Goal: Information Seeking & Learning: Learn about a topic

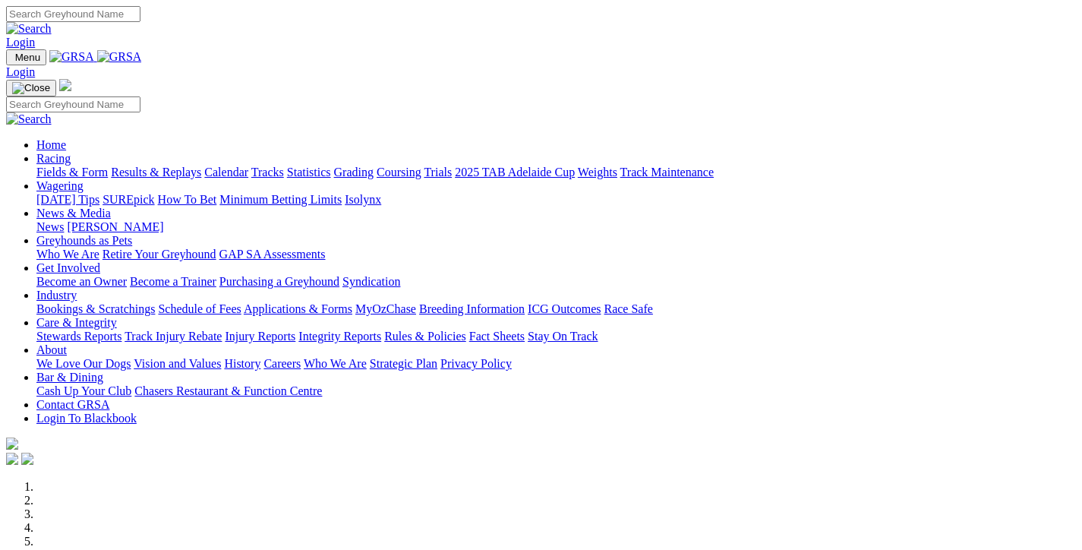
click at [191, 165] on link "Results & Replays" at bounding box center [156, 171] width 90 height 13
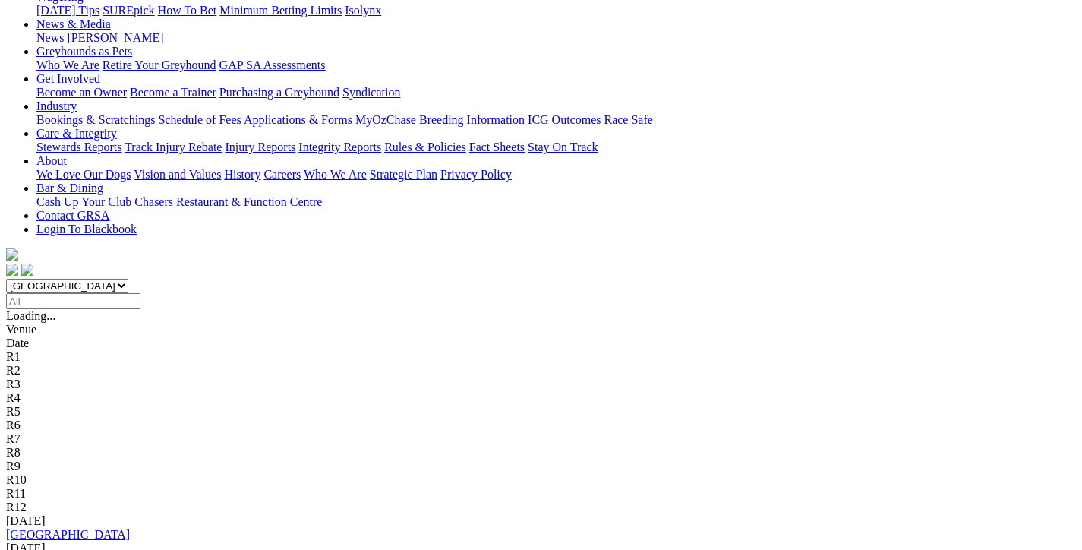
scroll to position [228, 0]
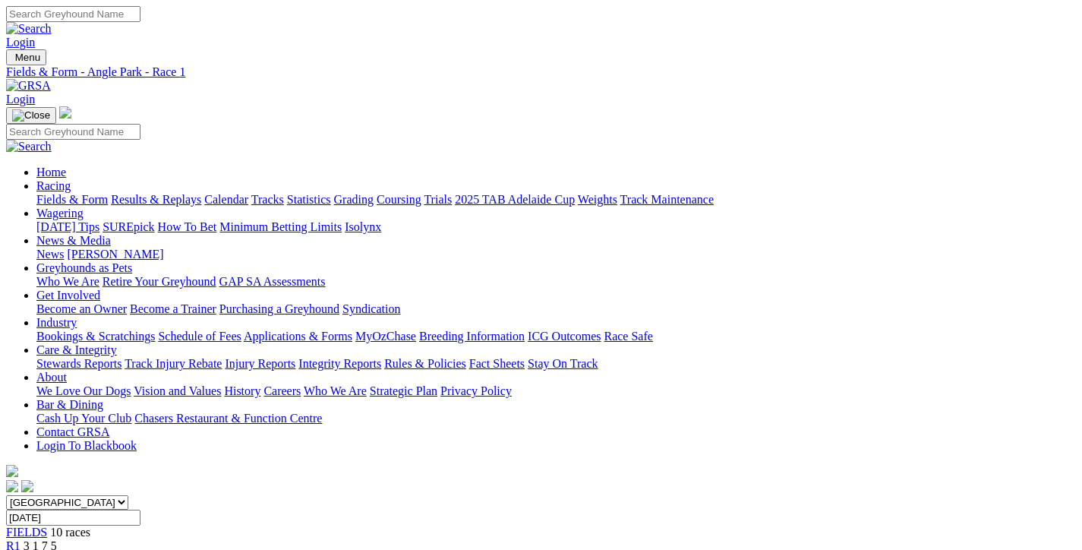
click at [57, 549] on span "8 2 6 1" at bounding box center [40, 559] width 33 height 13
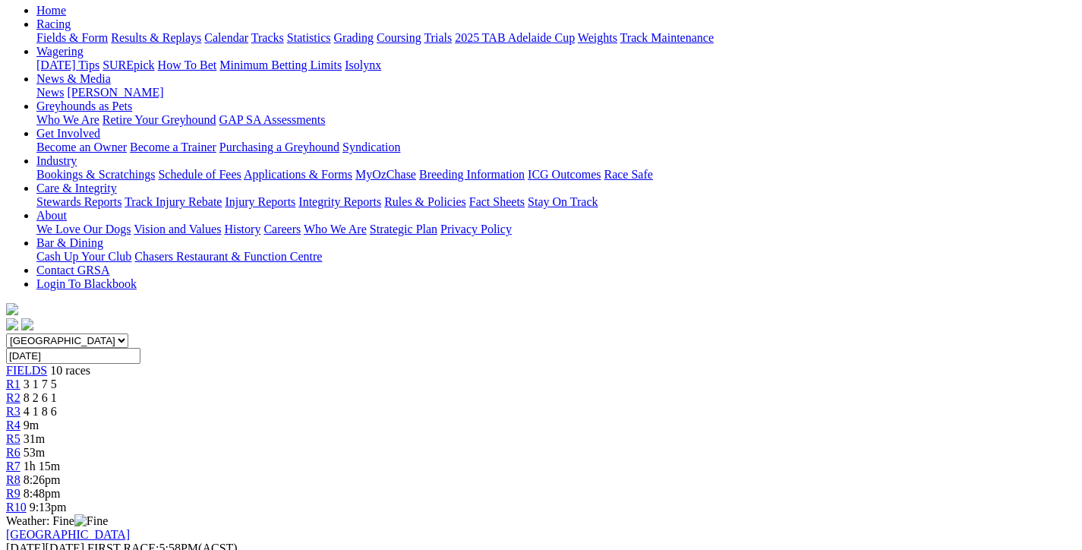
scroll to position [152, 0]
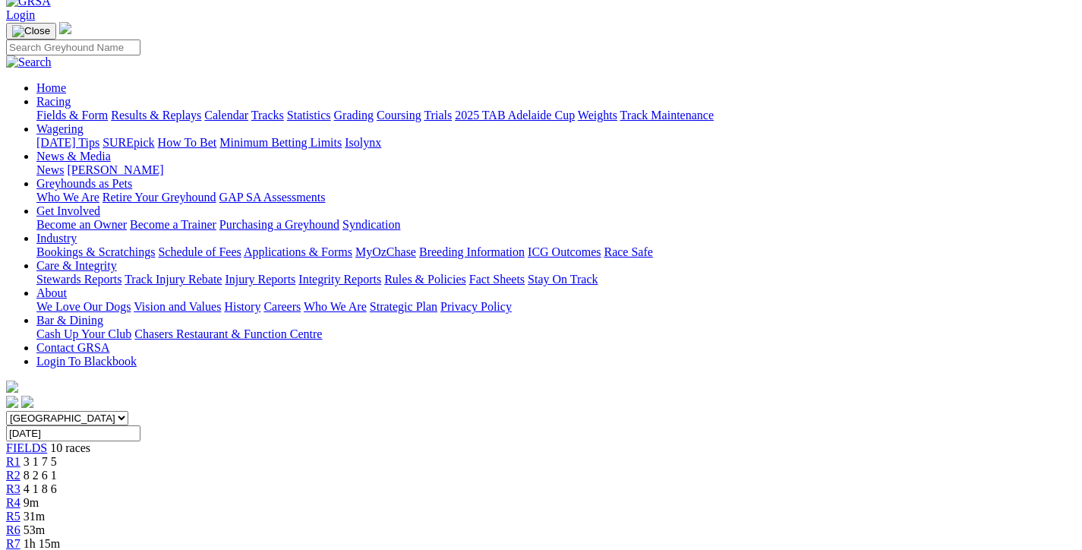
scroll to position [76, 0]
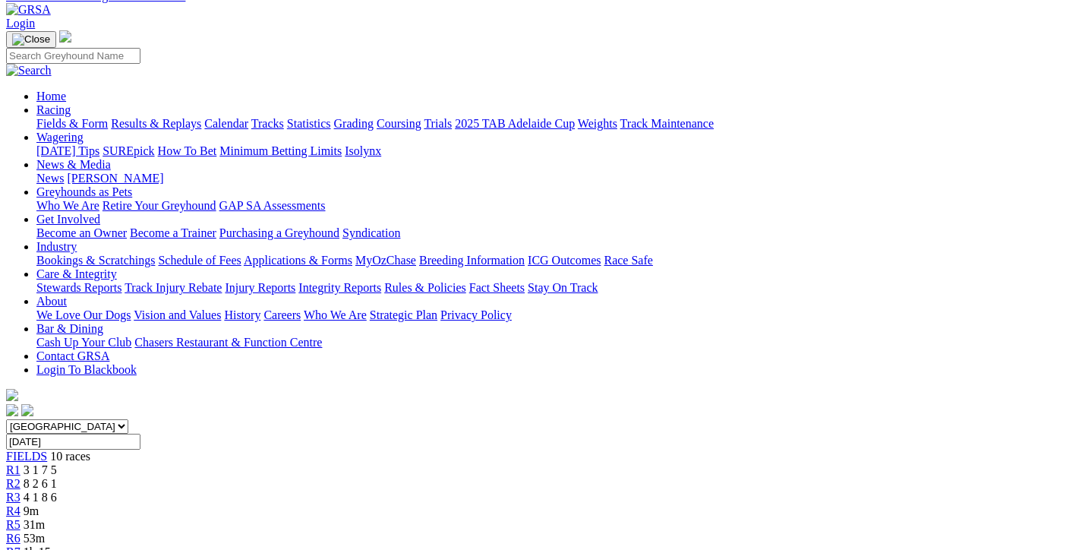
click at [384, 490] on div "R3 4 1 8 6" at bounding box center [541, 497] width 1070 height 14
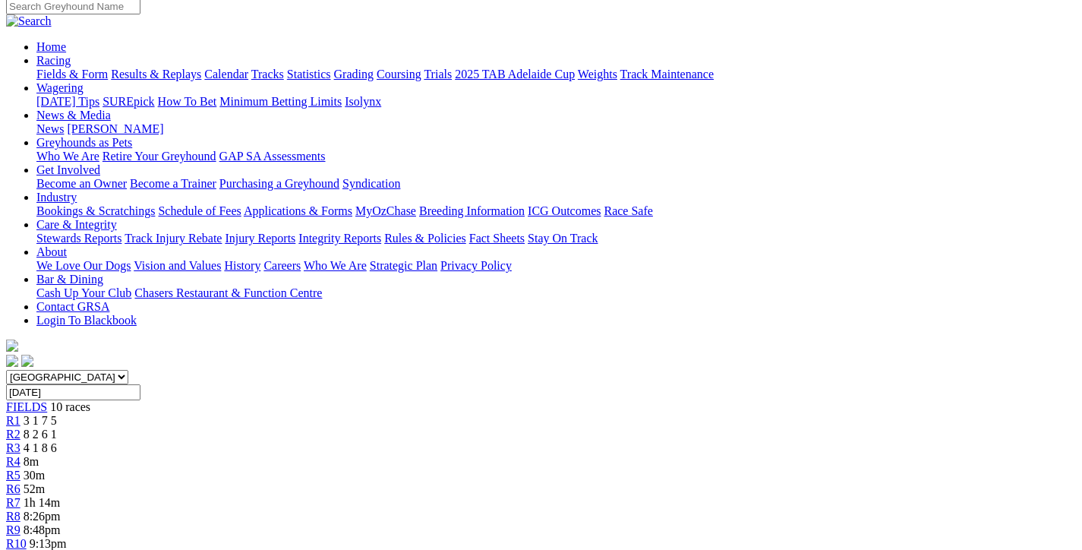
scroll to position [112, 0]
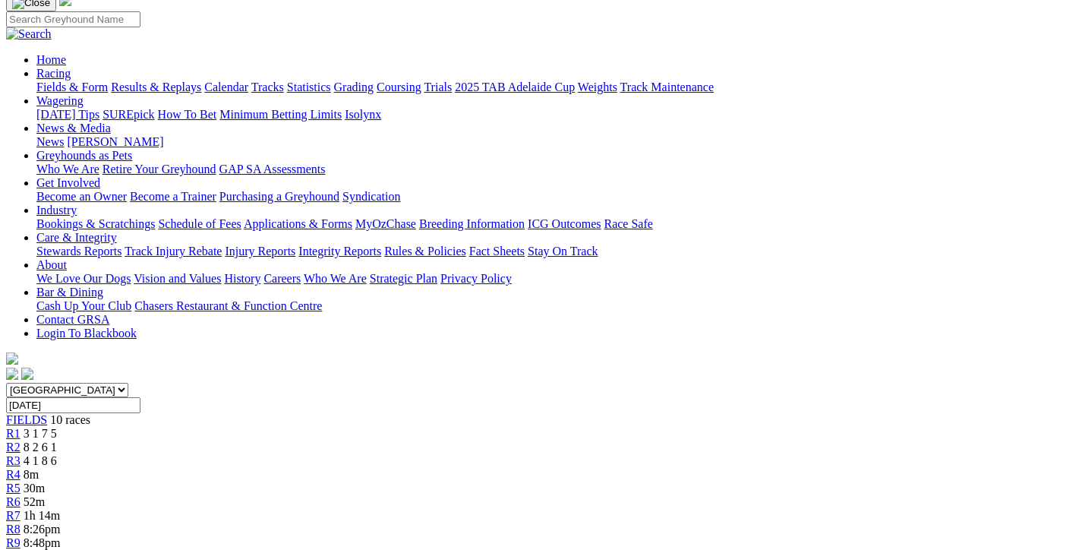
click at [57, 440] on span "8 2 6 1" at bounding box center [40, 446] width 33 height 13
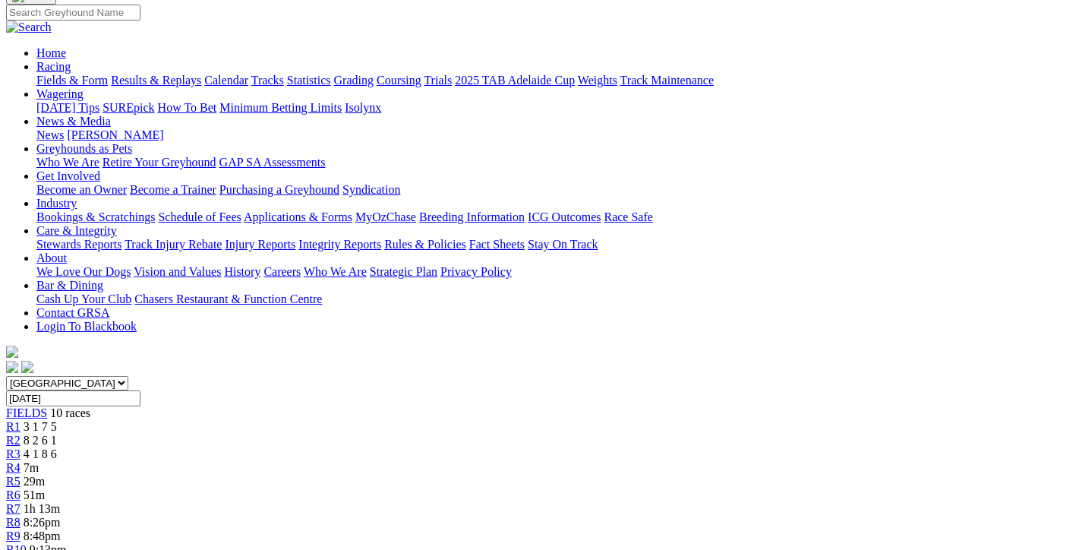
scroll to position [152, 0]
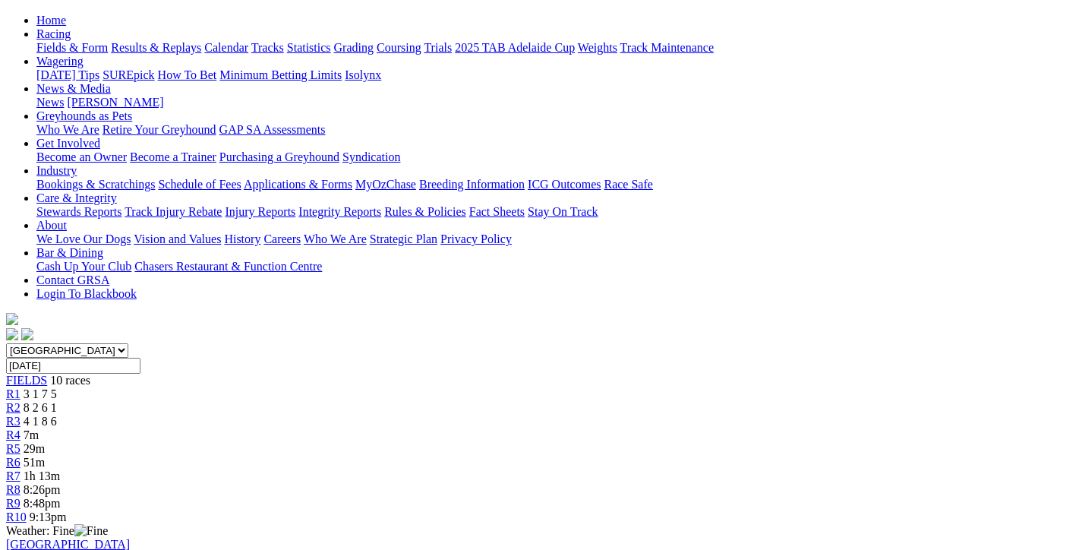
click at [57, 414] on span "4 1 8 6" at bounding box center [40, 420] width 33 height 13
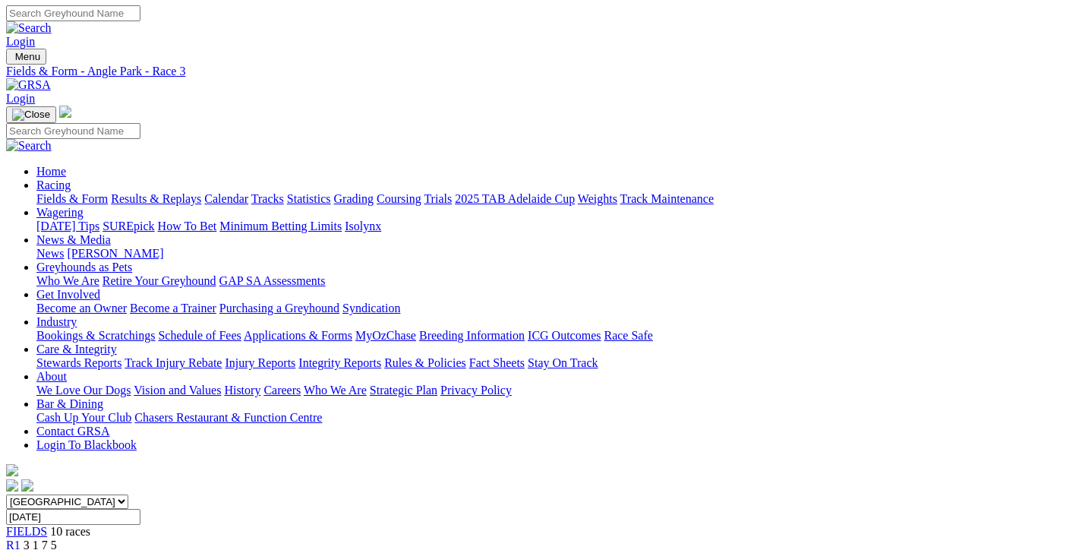
scroll to position [0, 0]
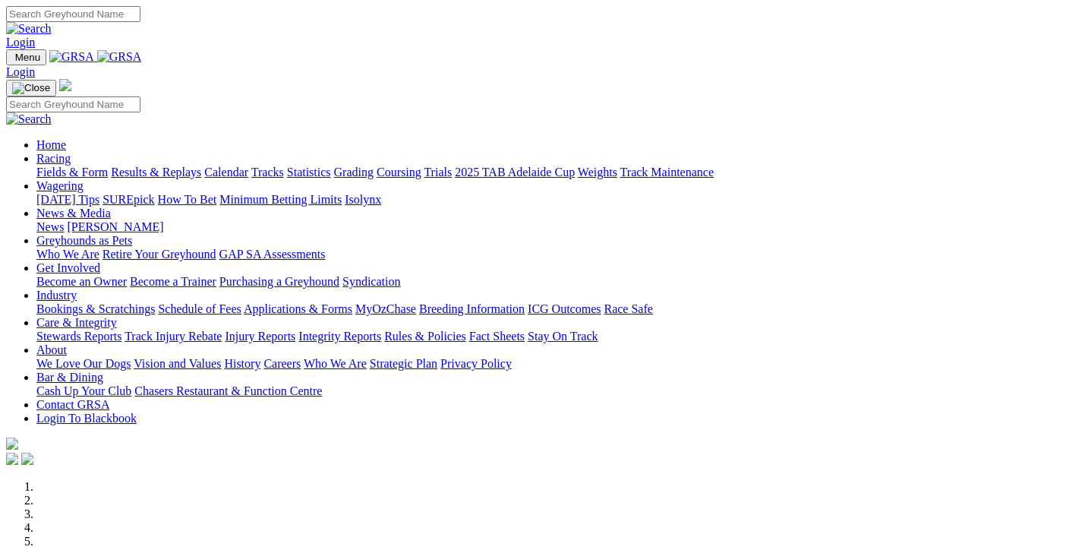
click at [86, 165] on link "Fields & Form" at bounding box center [71, 171] width 71 height 13
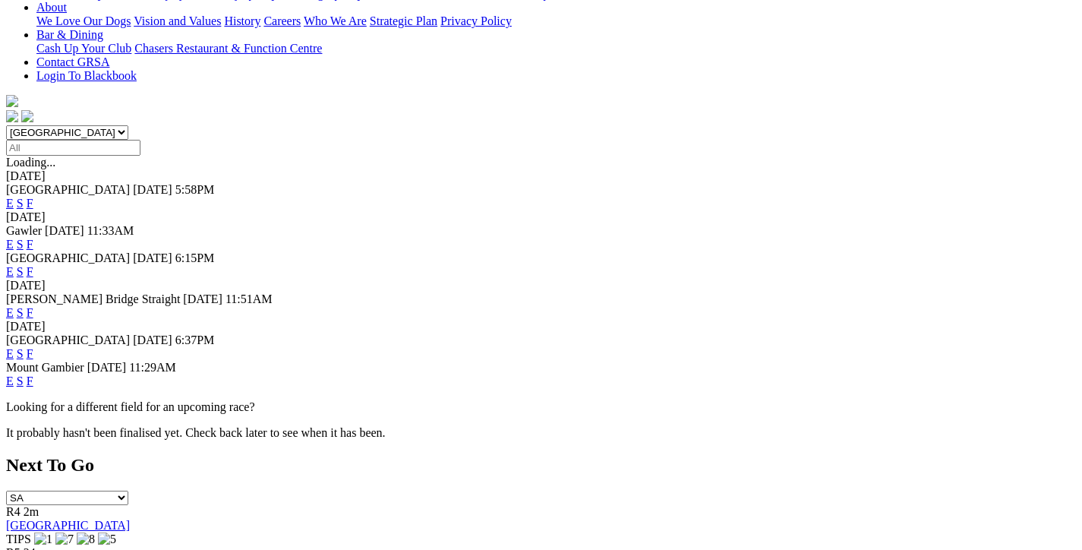
scroll to position [380, 0]
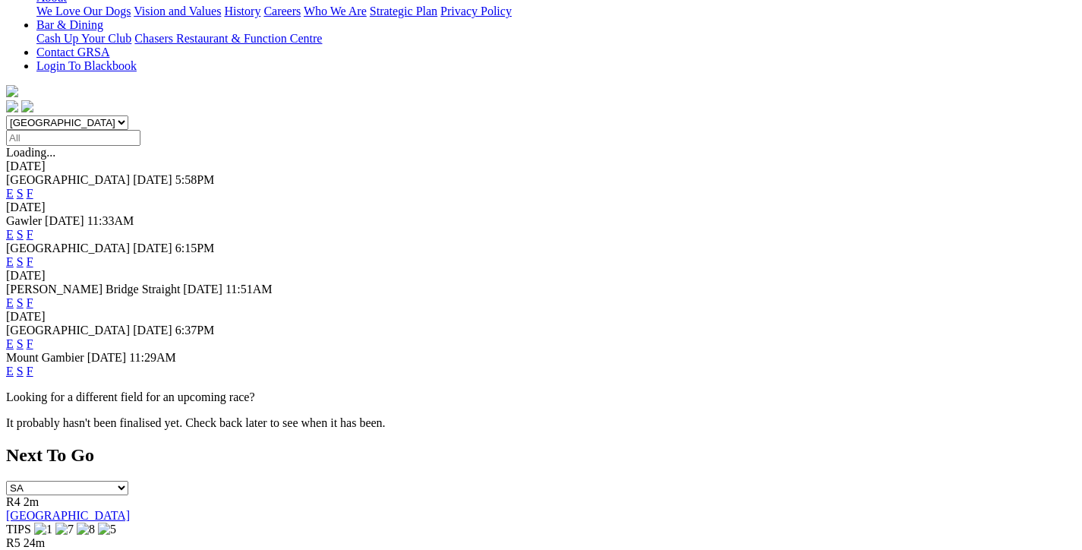
click at [33, 337] on link "F" at bounding box center [30, 343] width 7 height 13
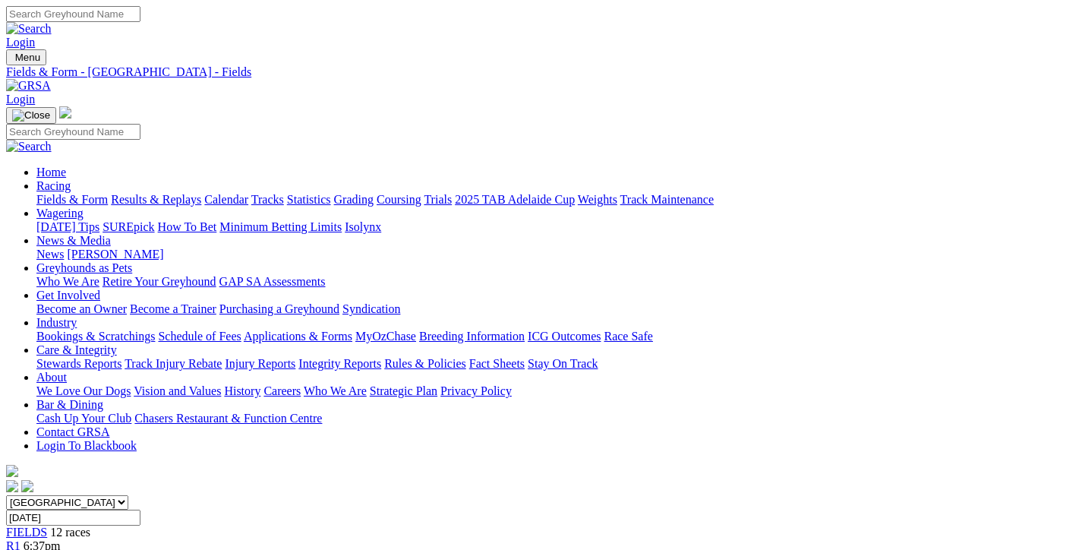
click at [102, 193] on link "Fields & Form" at bounding box center [71, 199] width 71 height 13
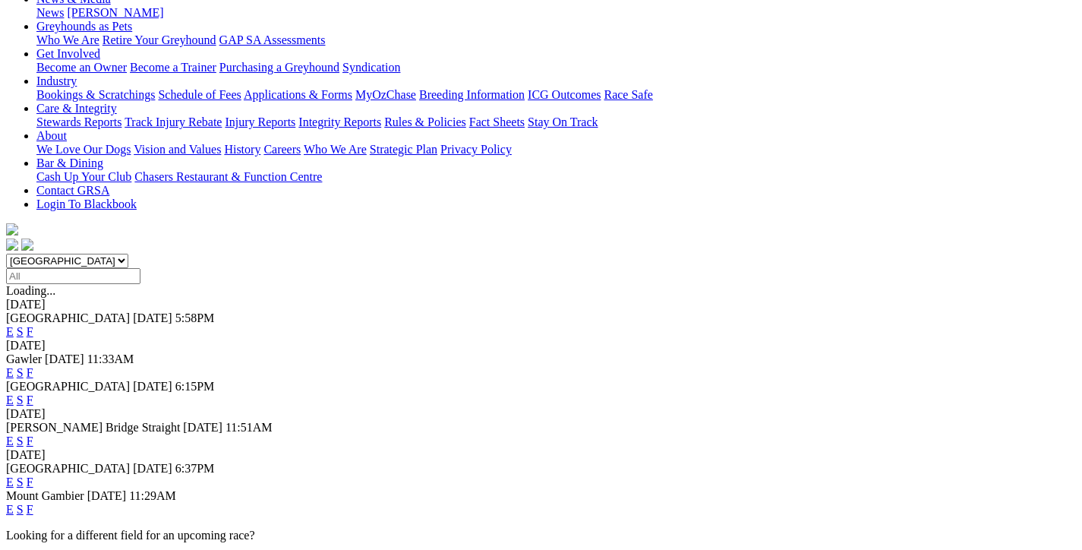
scroll to position [228, 0]
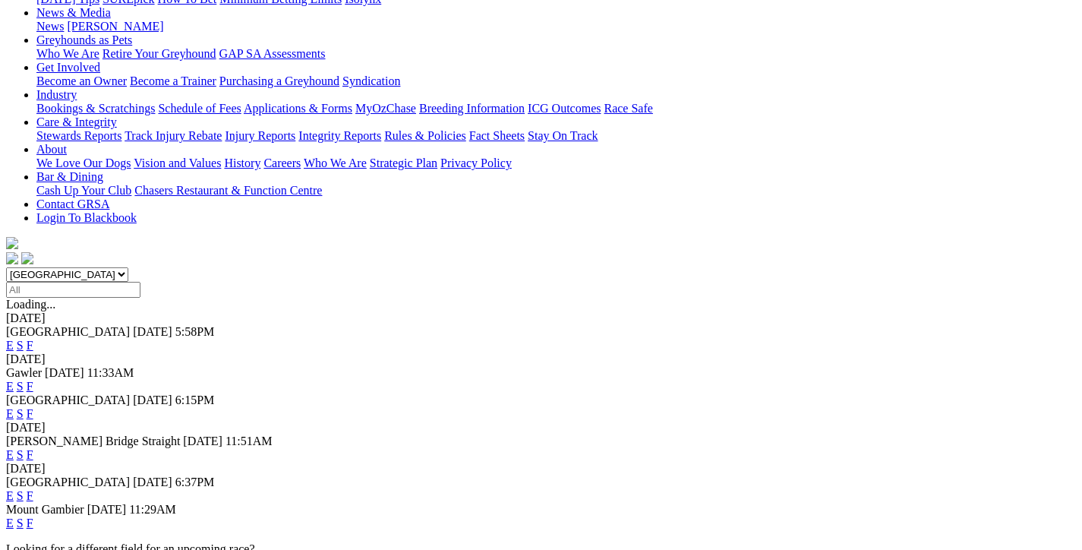
click at [33, 448] on link "F" at bounding box center [30, 454] width 7 height 13
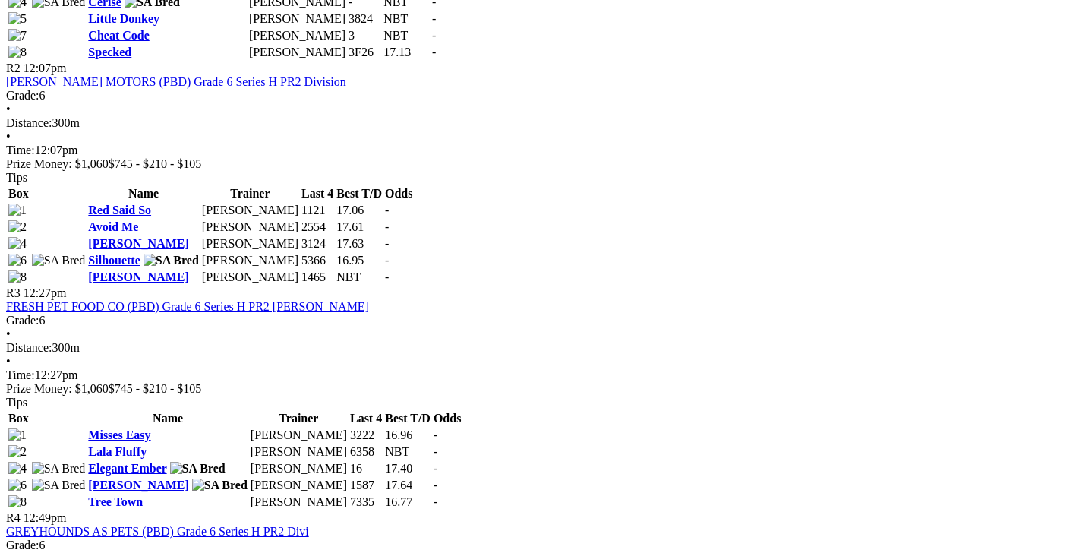
scroll to position [987, 0]
